Goal: Task Accomplishment & Management: Use online tool/utility

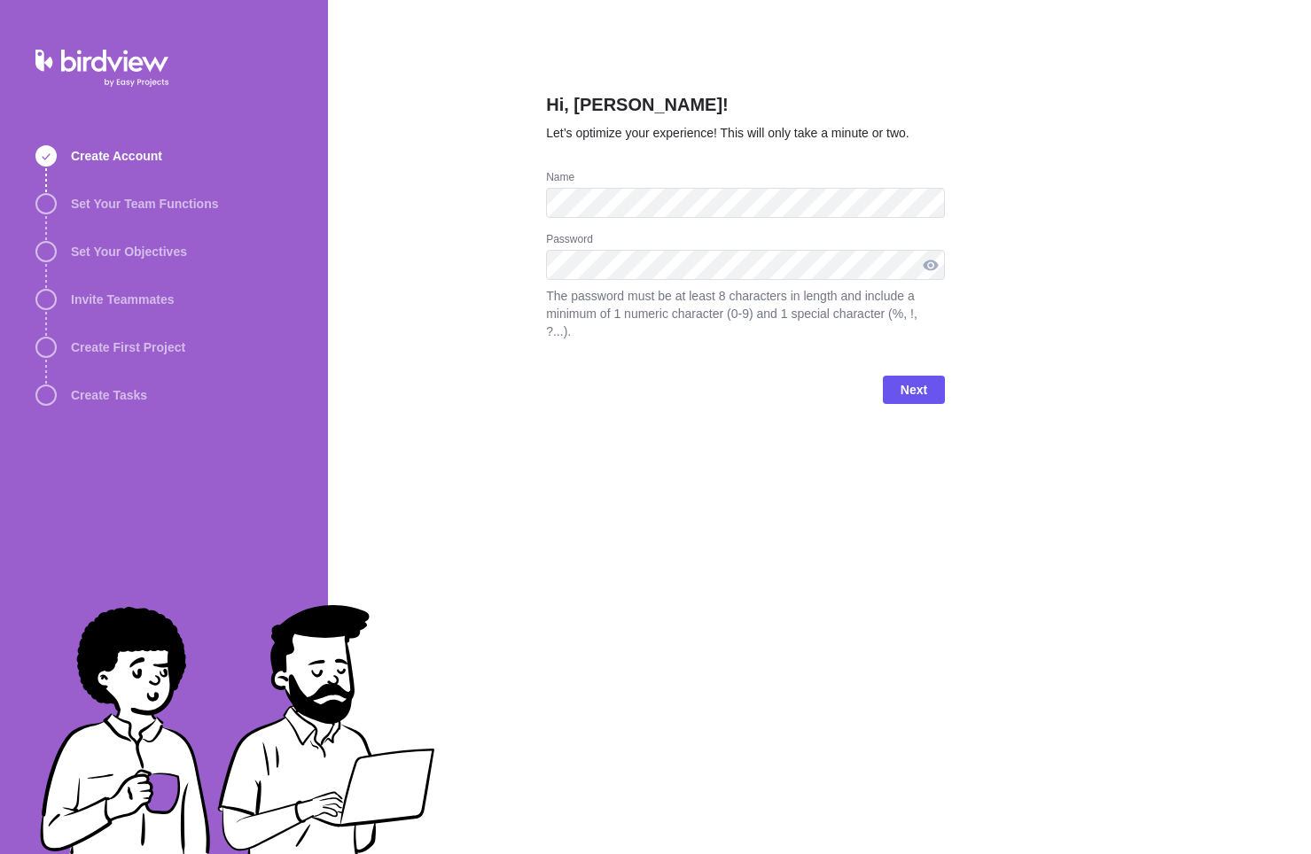
click at [924, 266] on div at bounding box center [930, 265] width 28 height 30
click at [920, 275] on div at bounding box center [930, 265] width 28 height 30
click at [910, 379] on span "Next" at bounding box center [913, 389] width 27 height 21
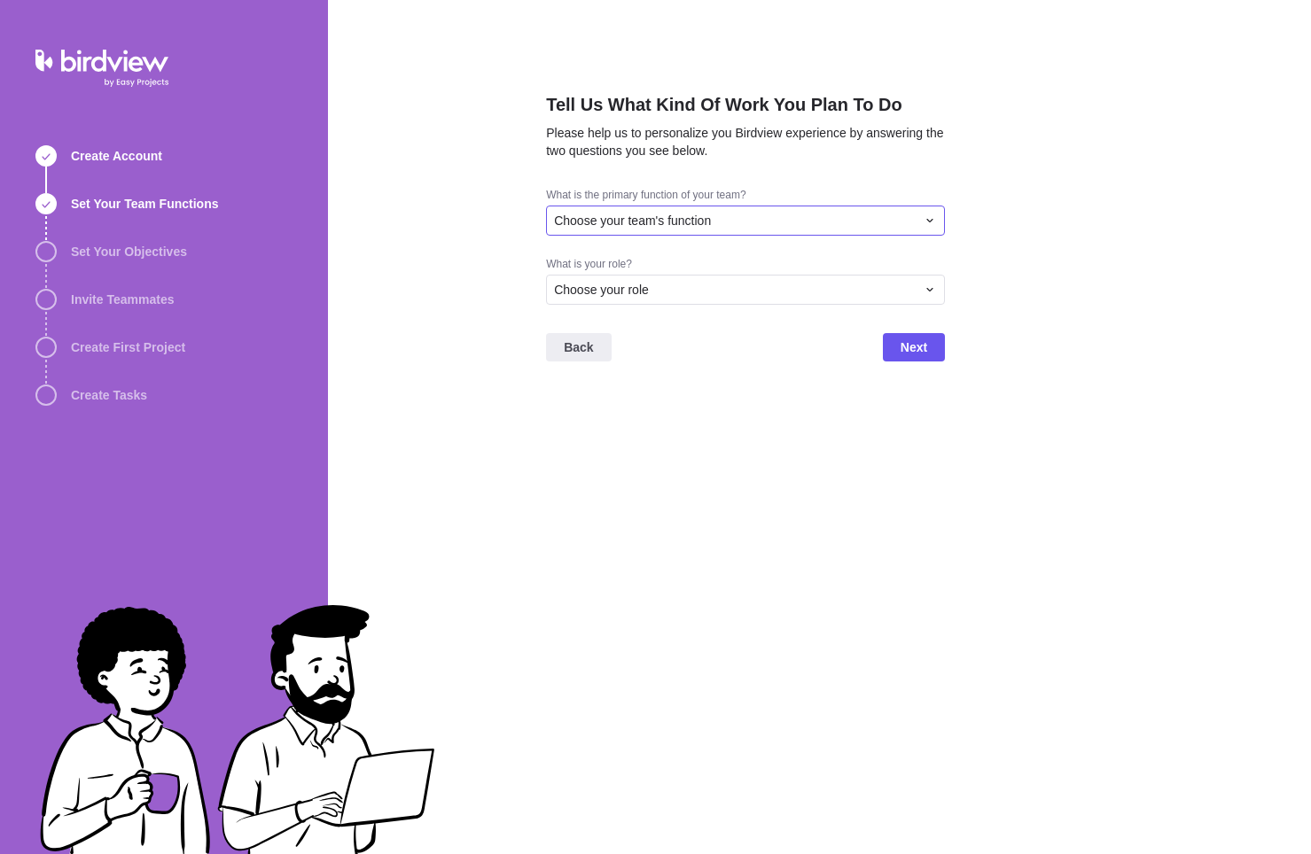
click at [860, 224] on div "Choose your team's function" at bounding box center [735, 221] width 362 height 18
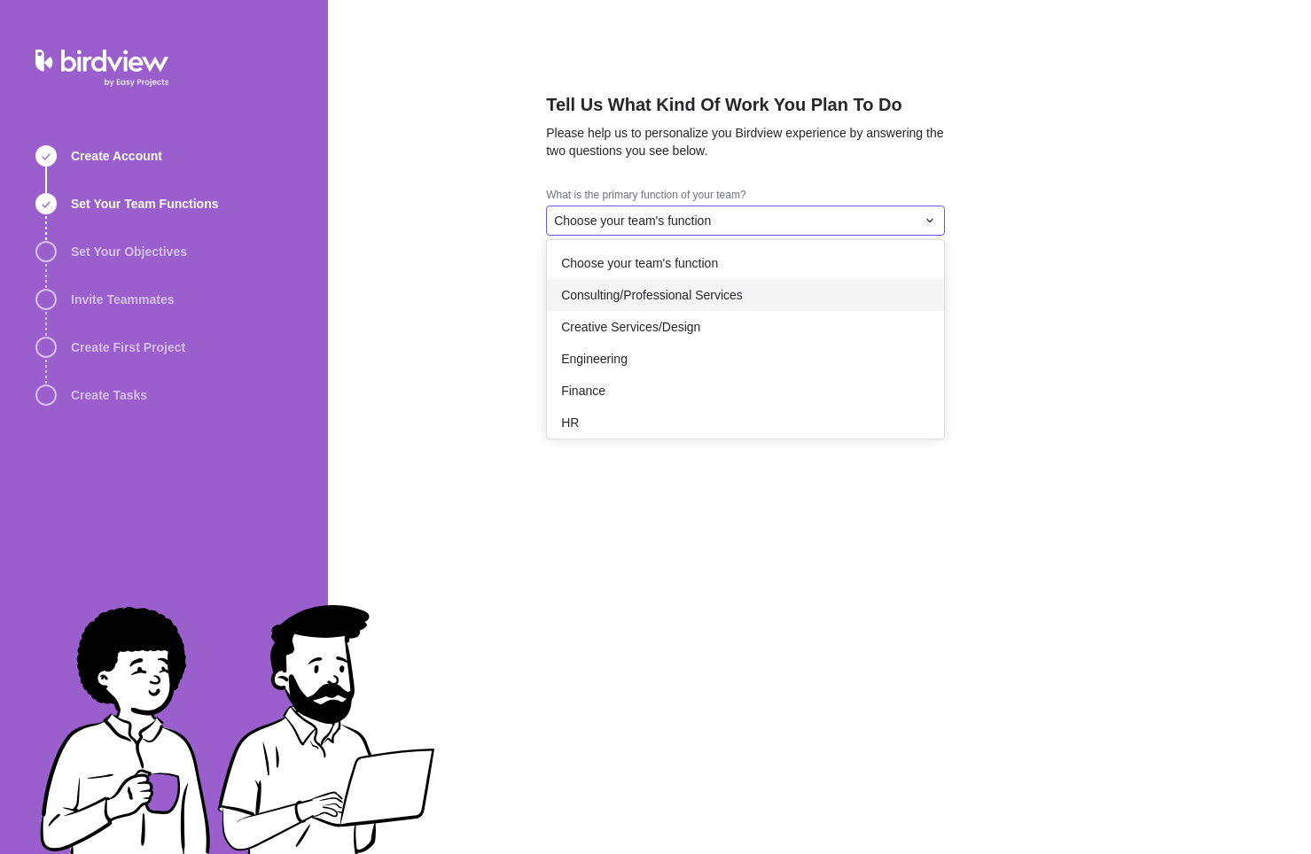
click at [830, 282] on div "Consulting/Professional Services" at bounding box center [745, 295] width 397 height 32
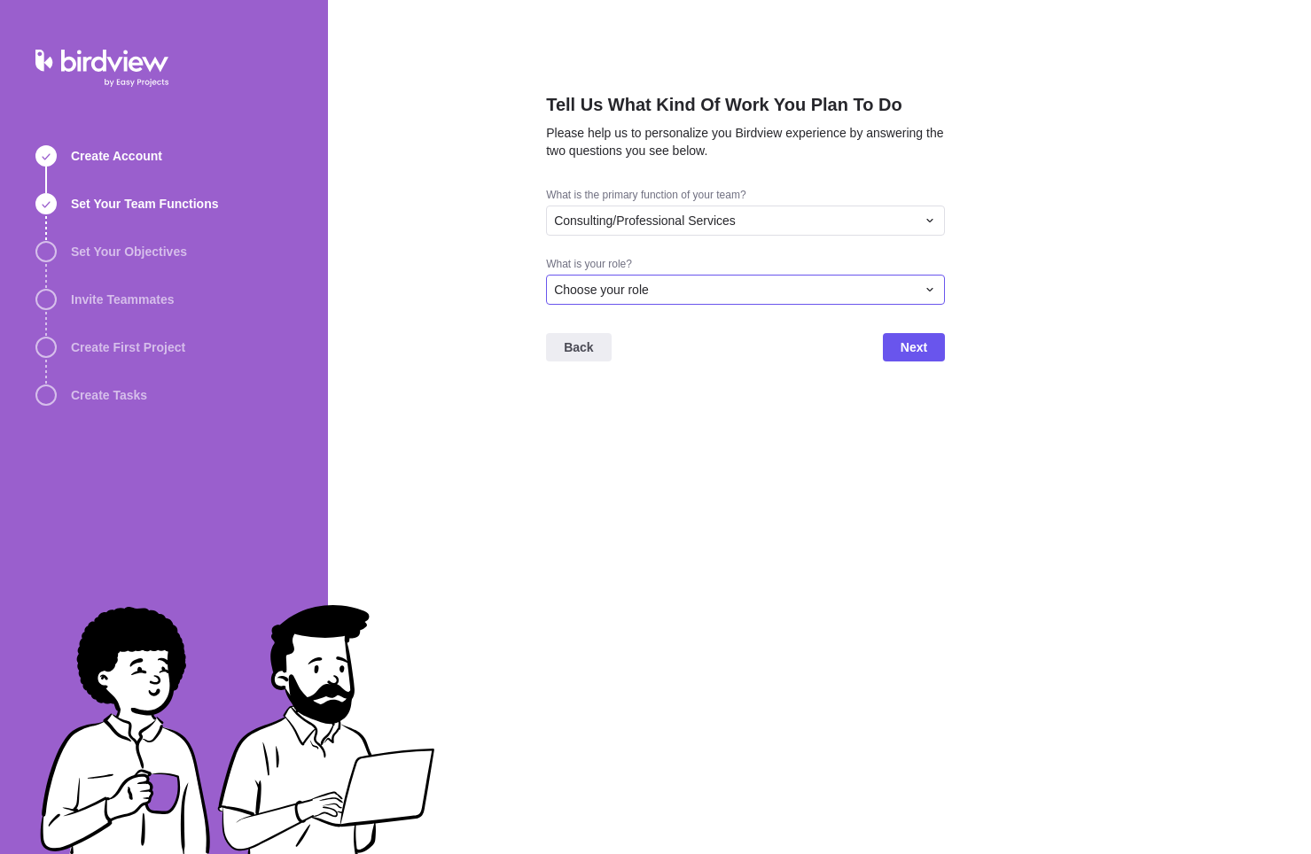
click at [805, 295] on div "Choose your role" at bounding box center [735, 290] width 362 height 18
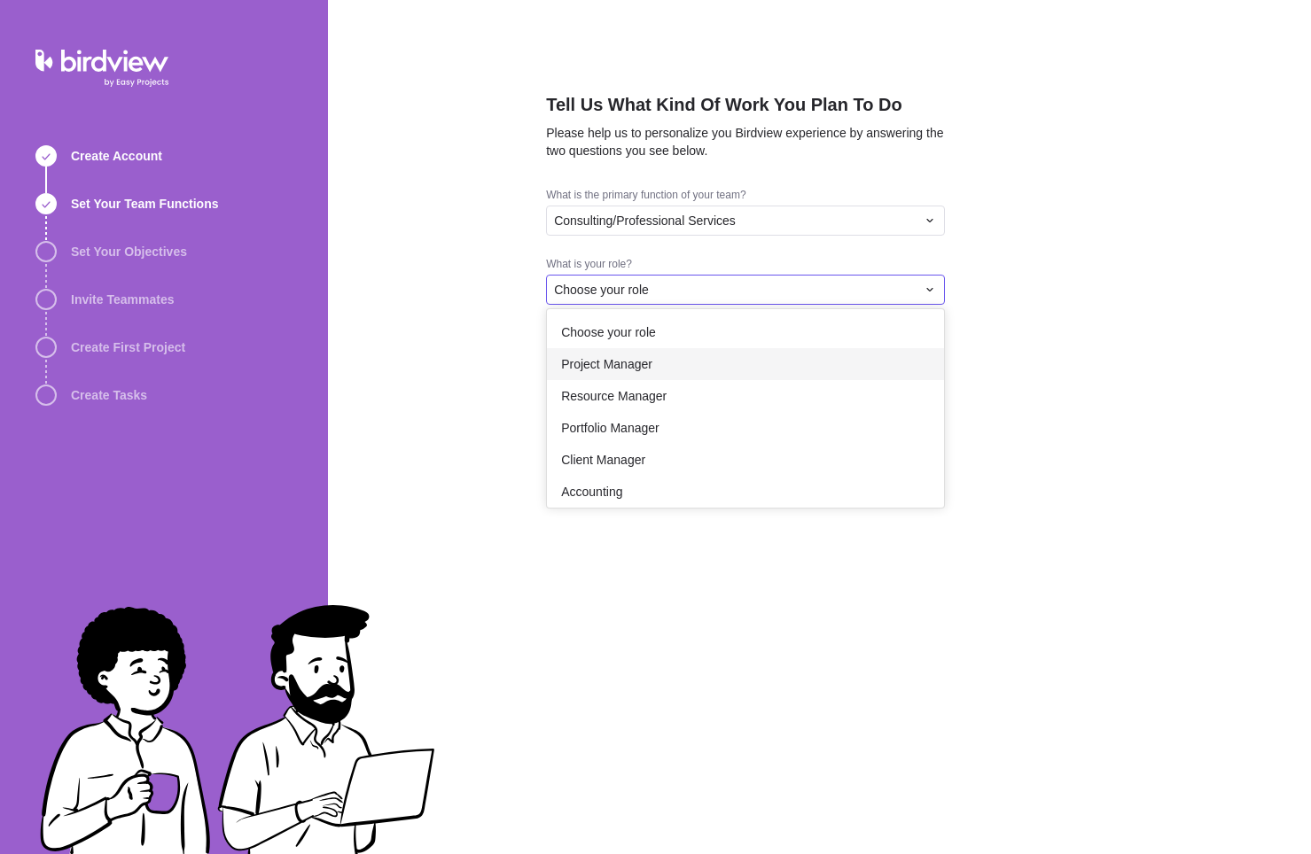
click at [801, 376] on div "Project Manager" at bounding box center [745, 364] width 397 height 32
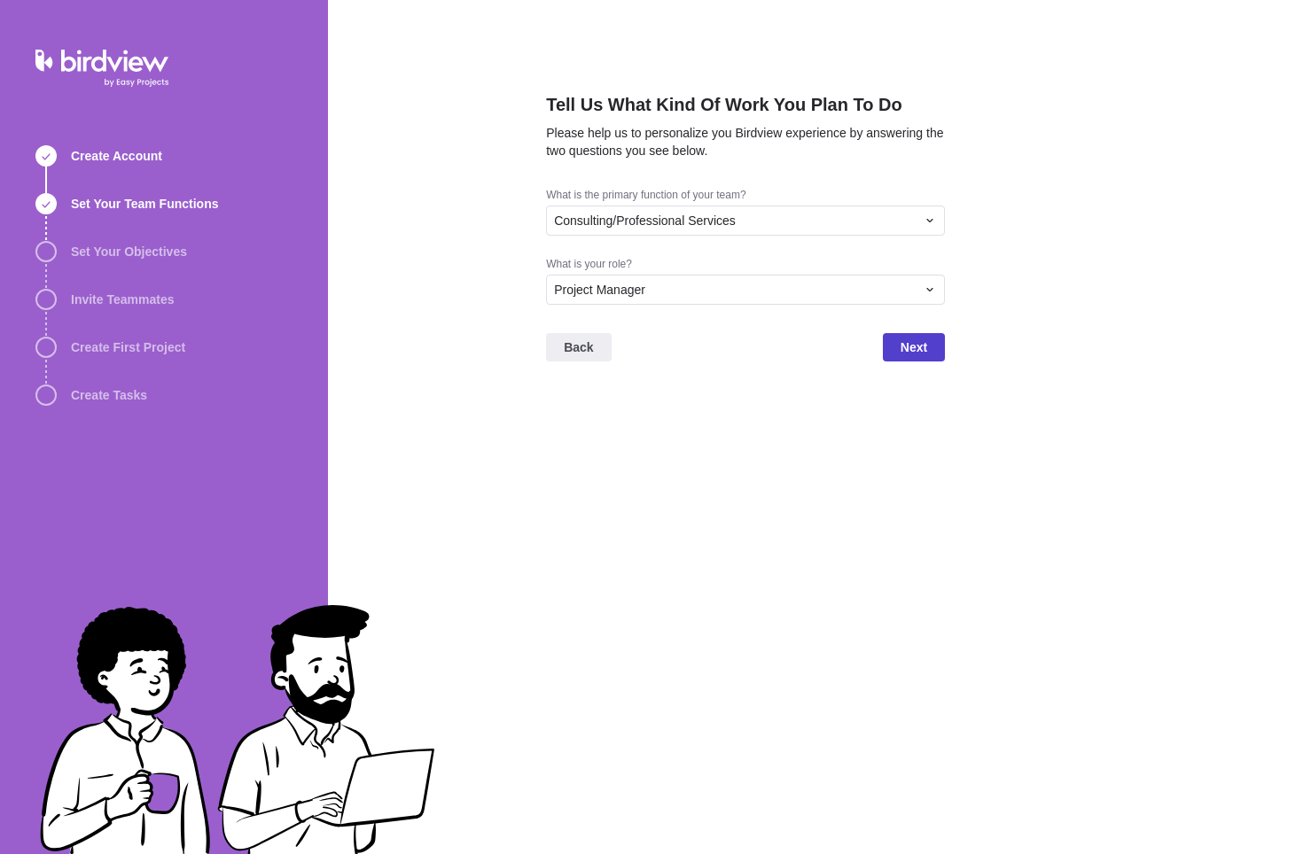
click at [924, 353] on span "Next" at bounding box center [913, 347] width 27 height 21
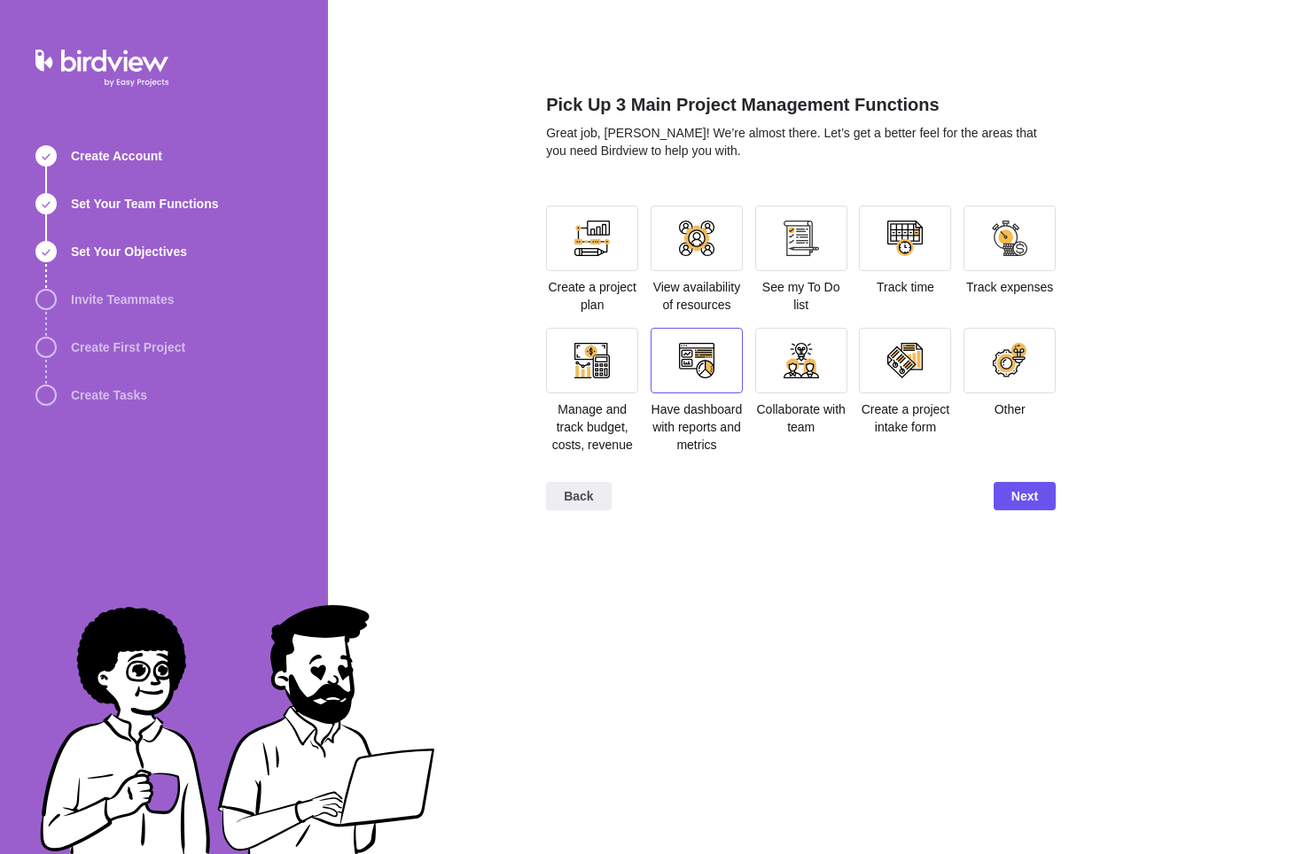
click at [703, 369] on div at bounding box center [696, 360] width 35 height 35
click at [1024, 500] on span "Next" at bounding box center [1024, 496] width 27 height 21
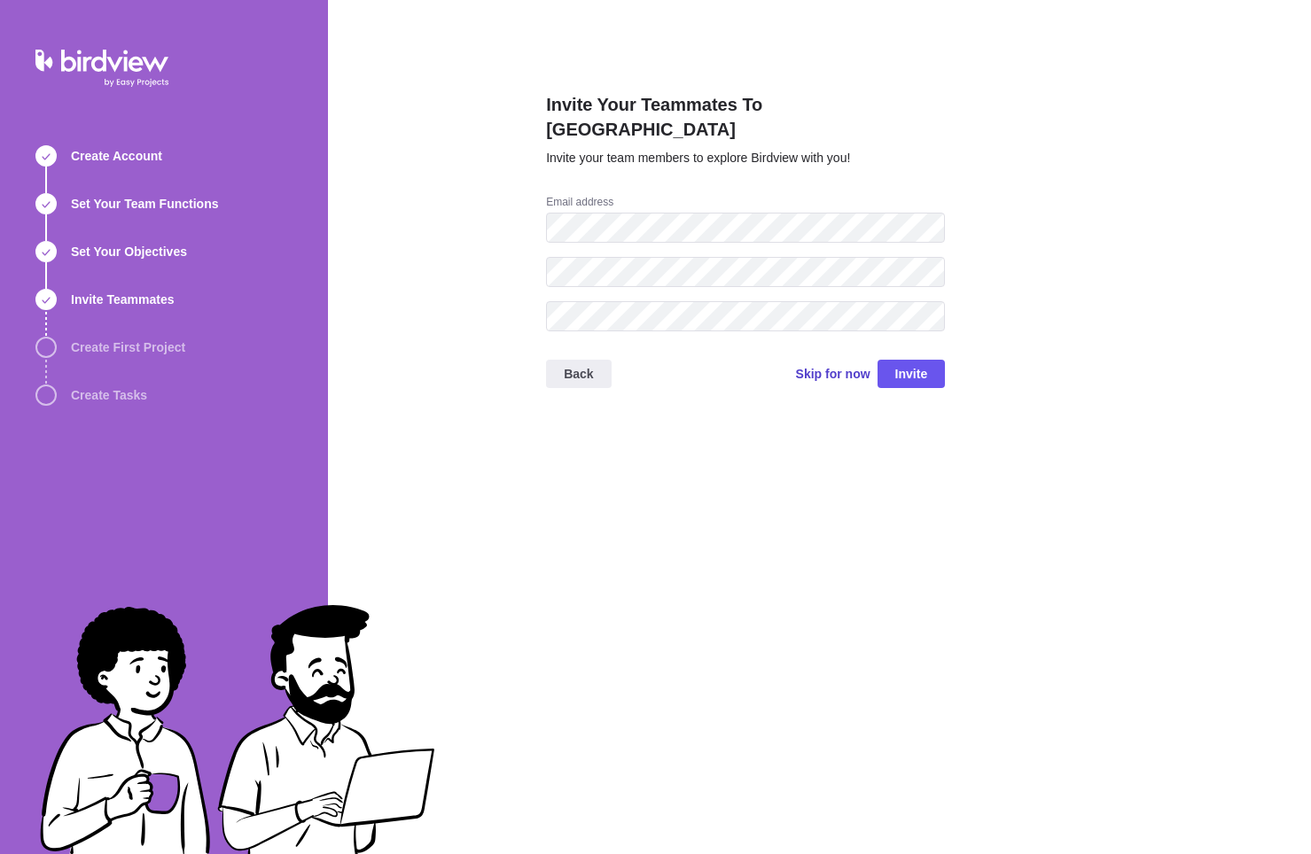
click at [845, 365] on span "Skip for now" at bounding box center [833, 374] width 74 height 18
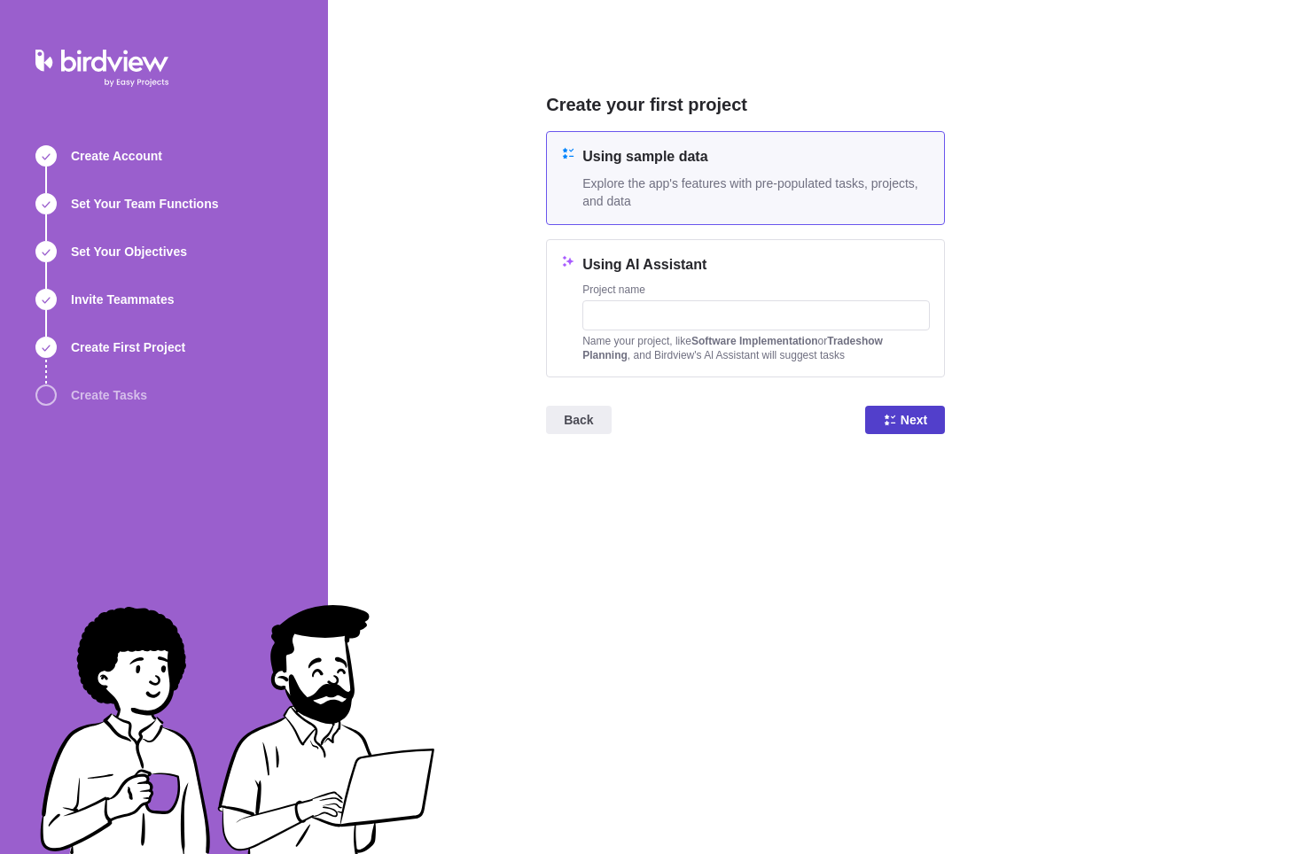
click at [915, 424] on span "Next" at bounding box center [913, 419] width 27 height 21
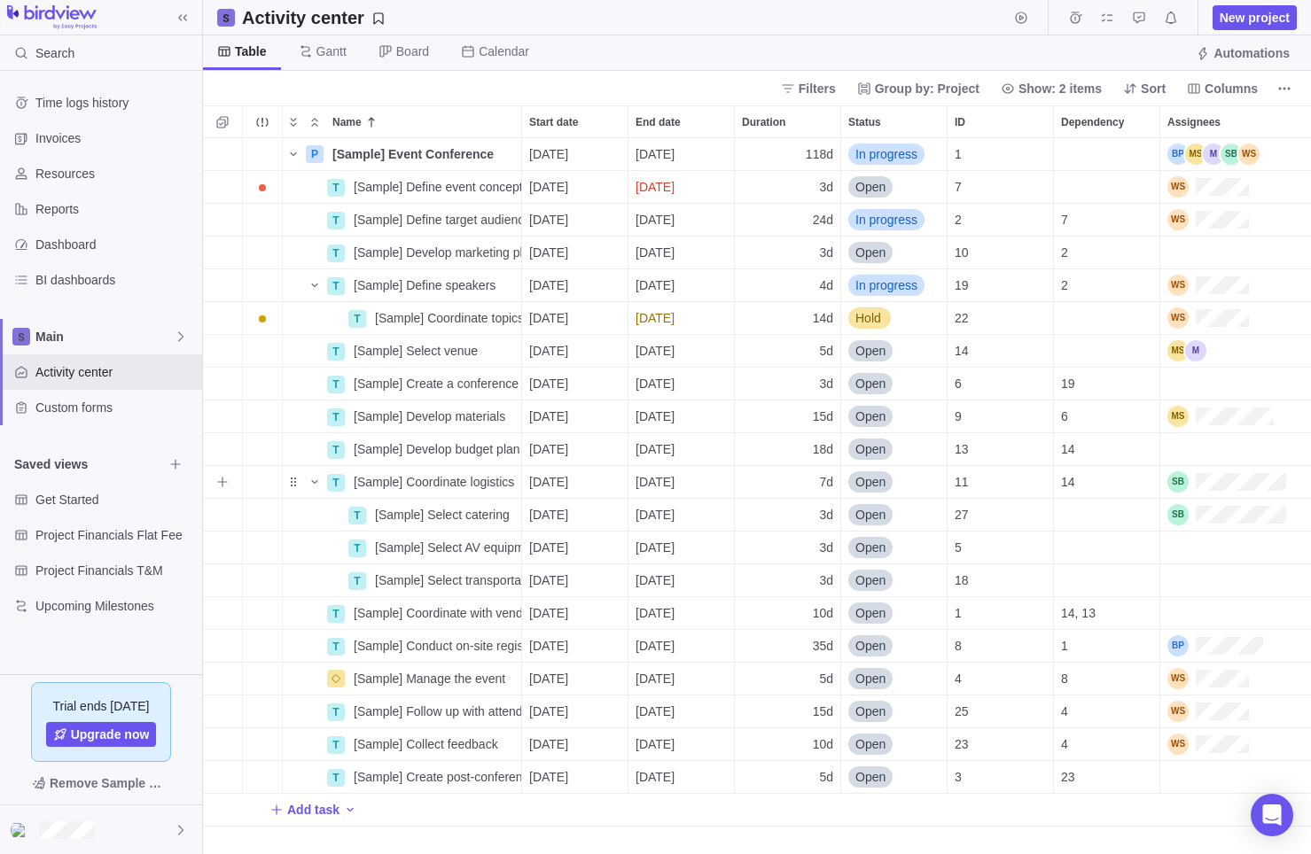
scroll to position [703, 1094]
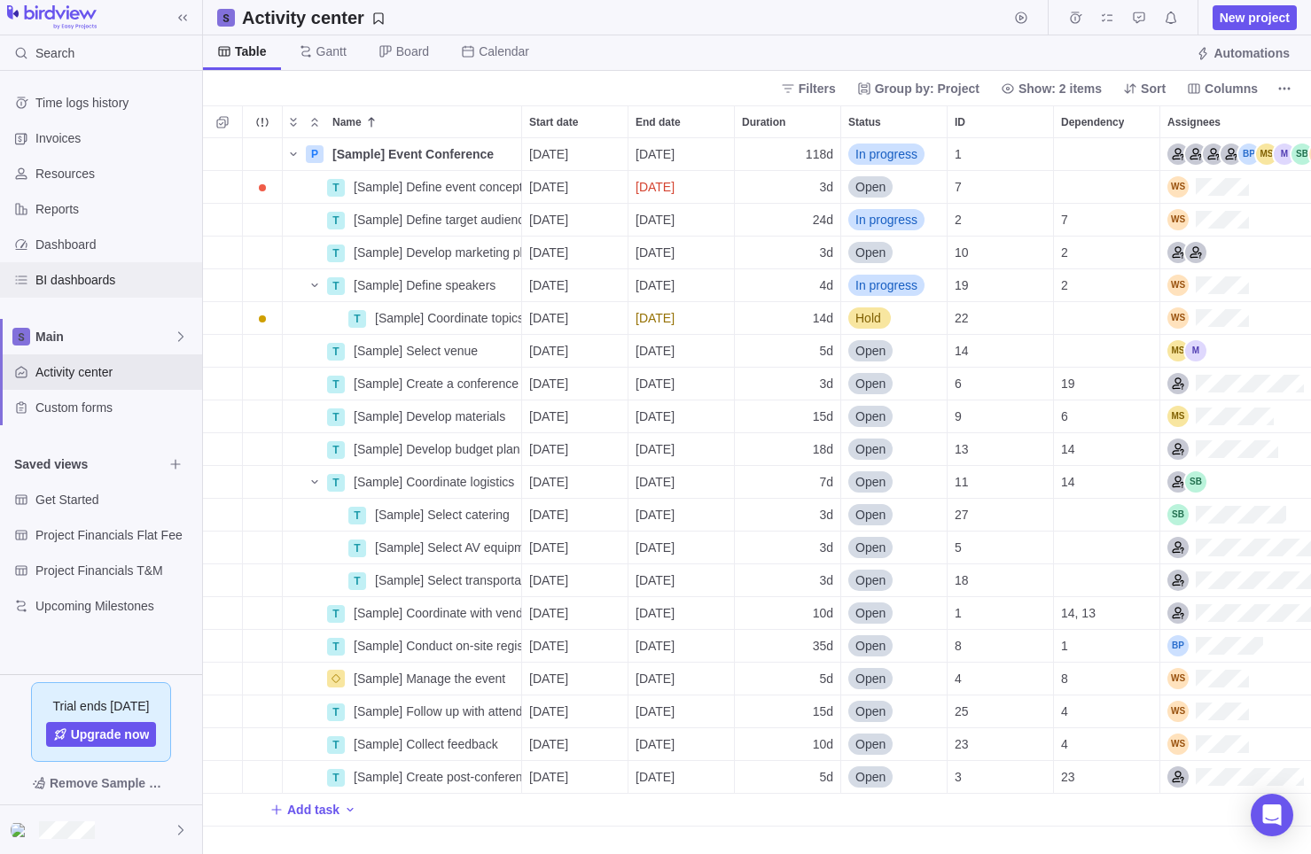
click at [65, 277] on span "BI dashboards" at bounding box center [114, 280] width 159 height 18
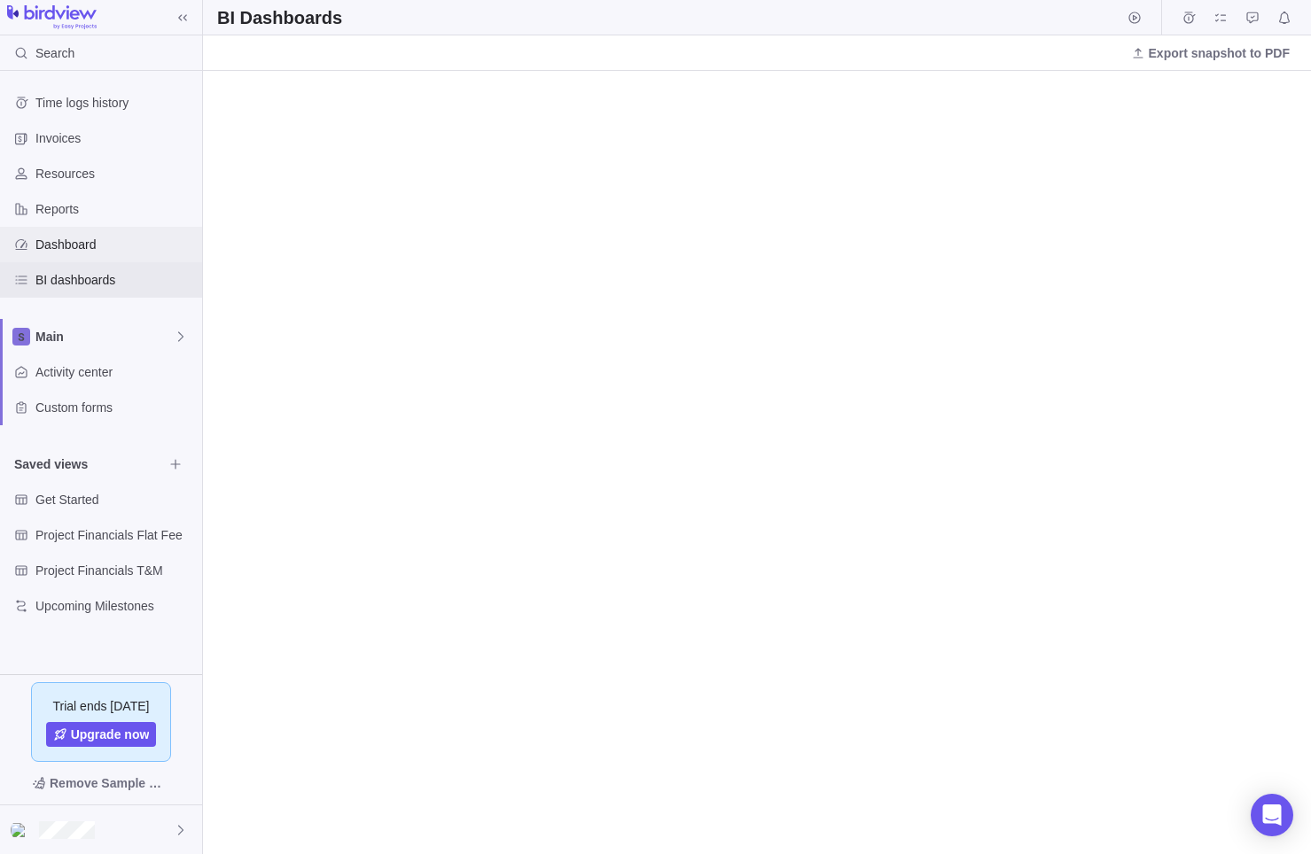
click at [82, 248] on span "Dashboard" at bounding box center [114, 245] width 159 height 18
